Goal: Information Seeking & Learning: Learn about a topic

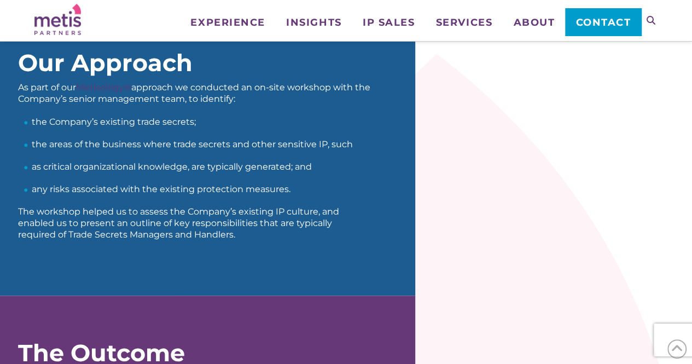
scroll to position [596, 0]
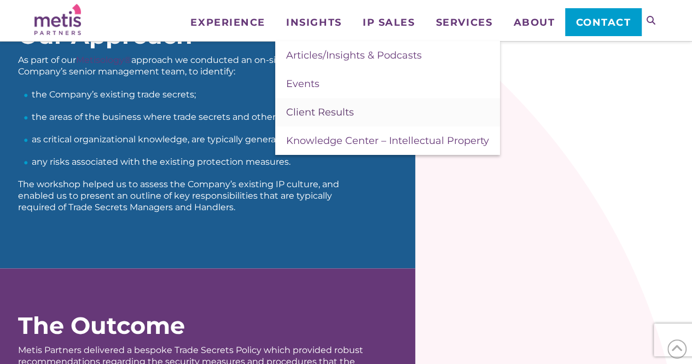
click at [322, 104] on link "Client Results" at bounding box center [387, 112] width 225 height 28
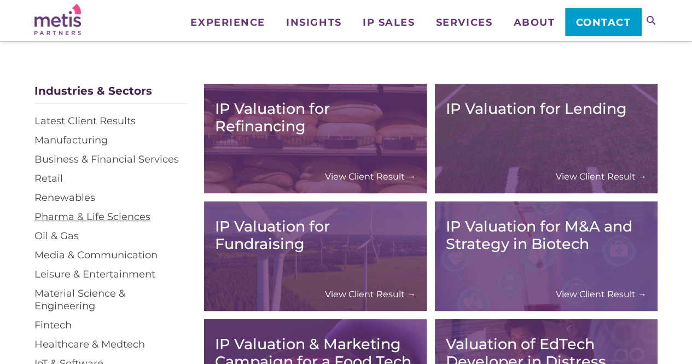
scroll to position [178, 0]
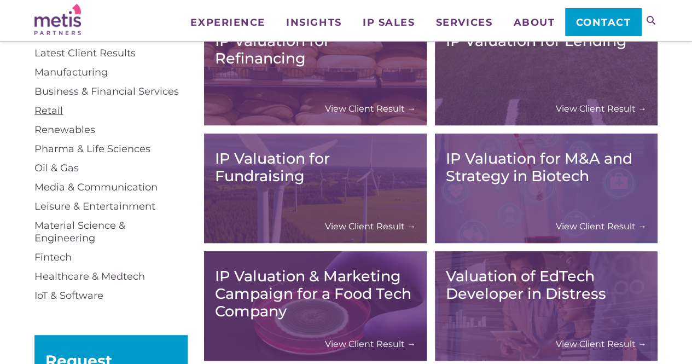
click at [59, 112] on link "Retail" at bounding box center [48, 110] width 28 height 12
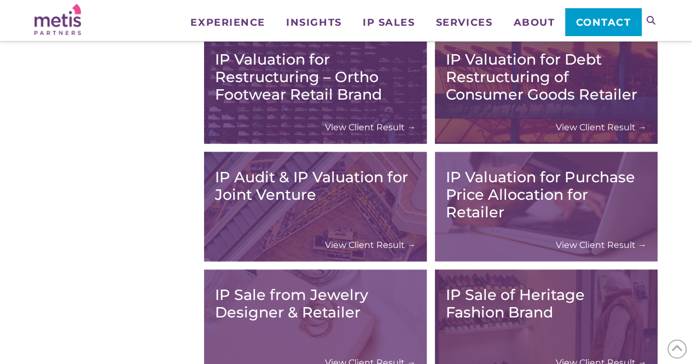
scroll to position [1173, 0]
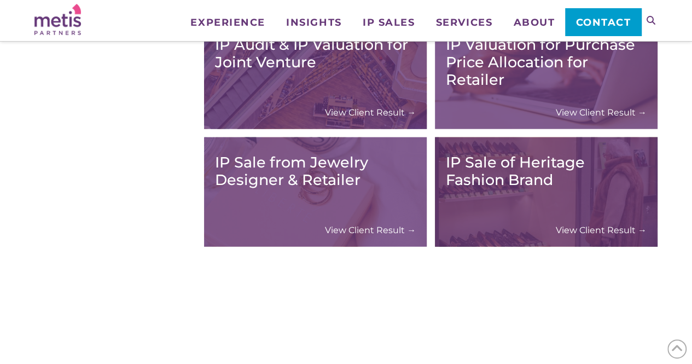
click at [587, 230] on link "View Client Result →" at bounding box center [601, 229] width 91 height 11
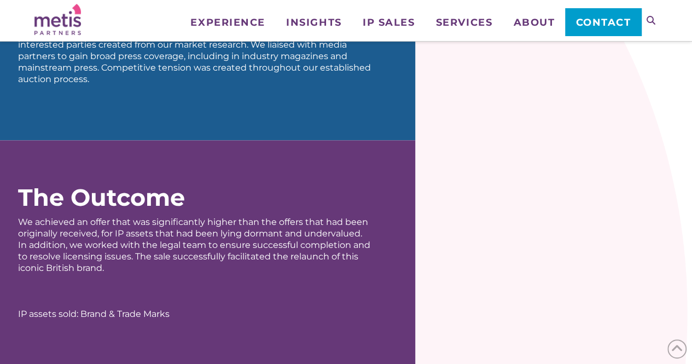
scroll to position [778, 0]
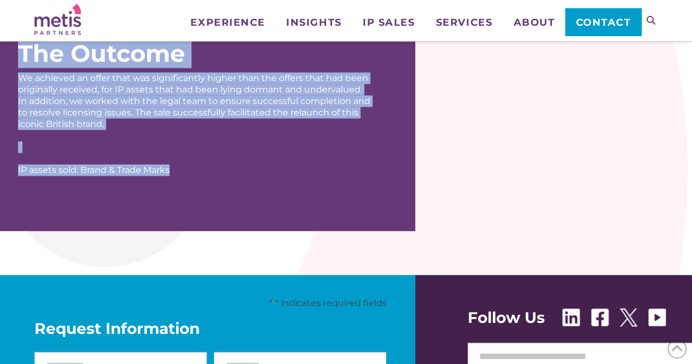
drag, startPoint x: 24, startPoint y: 86, endPoint x: 237, endPoint y: 180, distance: 233.1
copy div "The Client We were appointed by KPMG, the Administrator for Dawson Internationa…"
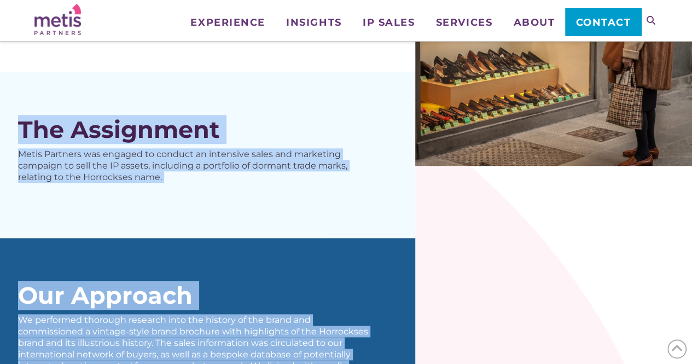
scroll to position [312, 0]
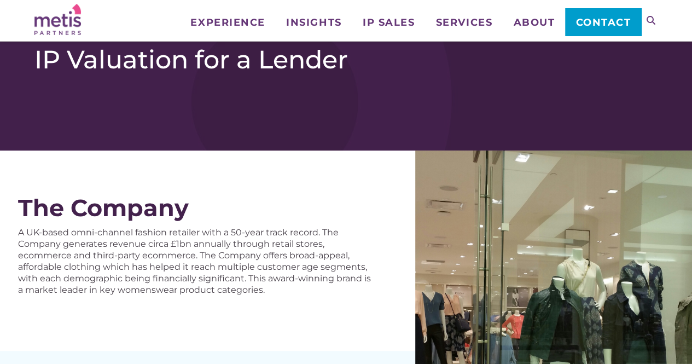
scroll to position [109, 0]
